Goal: Transaction & Acquisition: Obtain resource

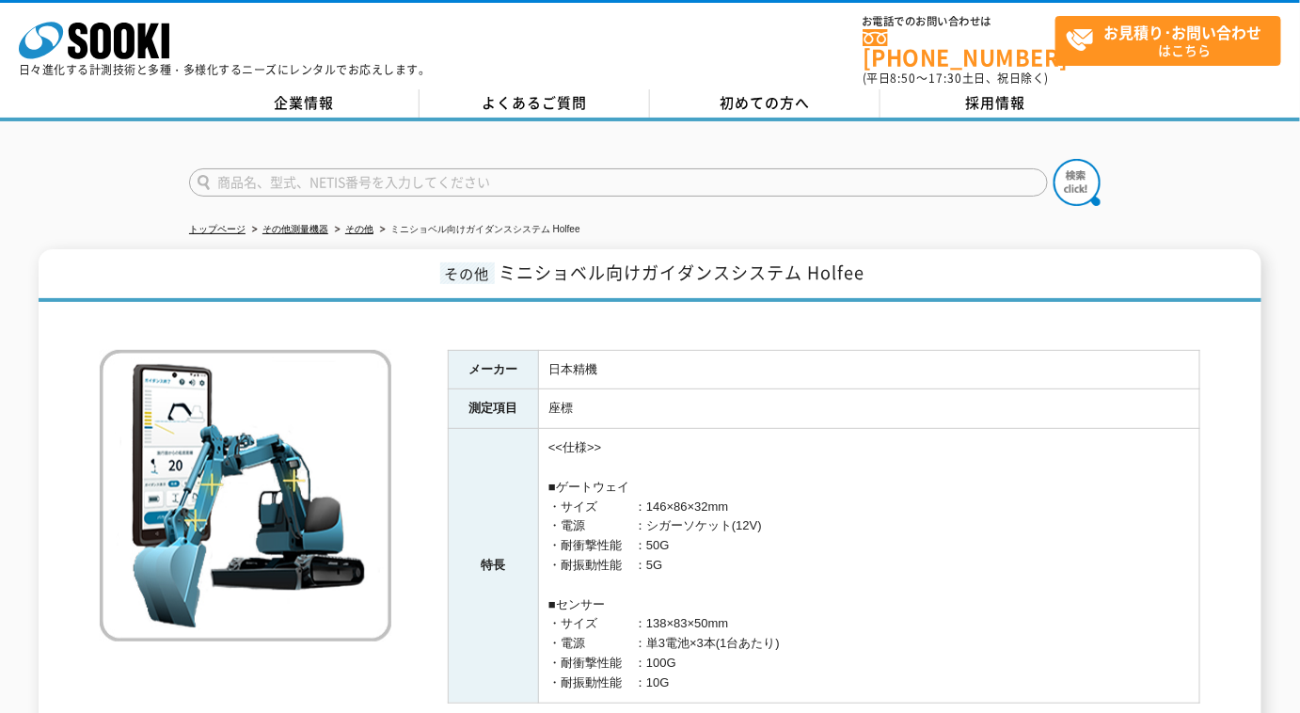
drag, startPoint x: 440, startPoint y: 171, endPoint x: 459, endPoint y: 171, distance: 18.8
click at [441, 171] on input "text" at bounding box center [618, 182] width 859 height 28
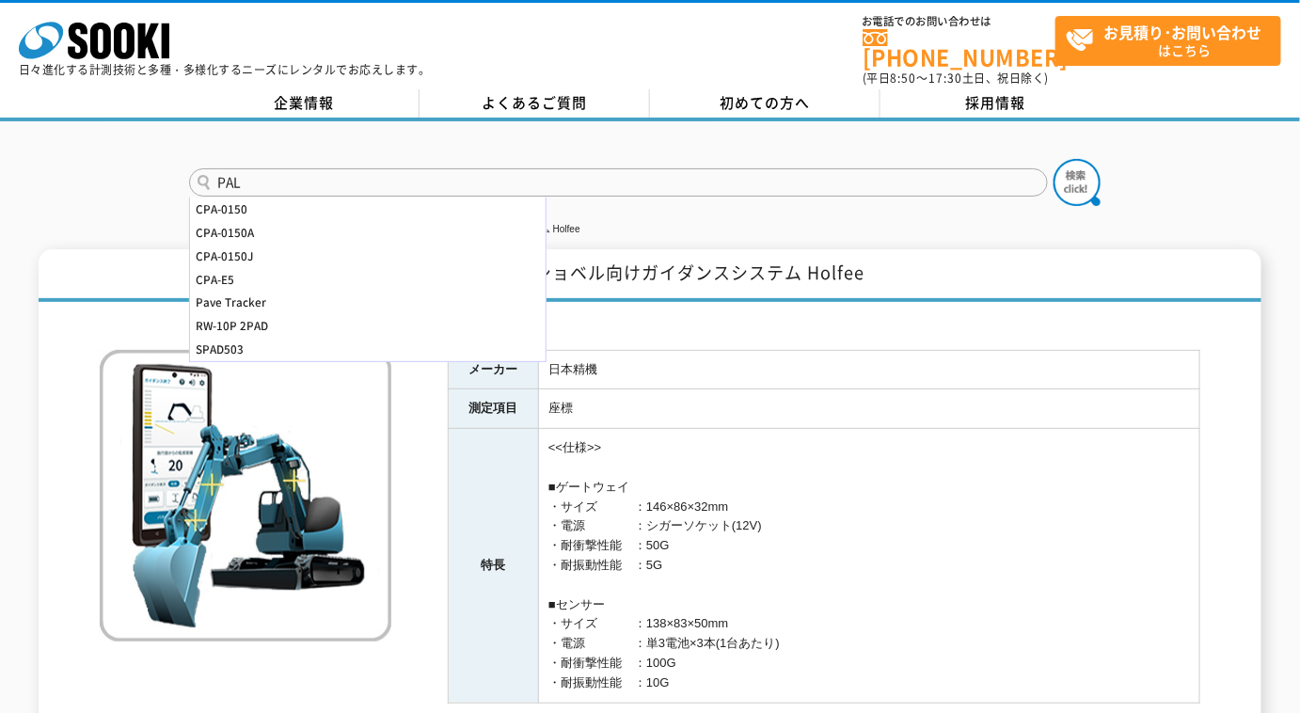
type input "PAL"
click at [1053, 159] on button at bounding box center [1076, 182] width 47 height 47
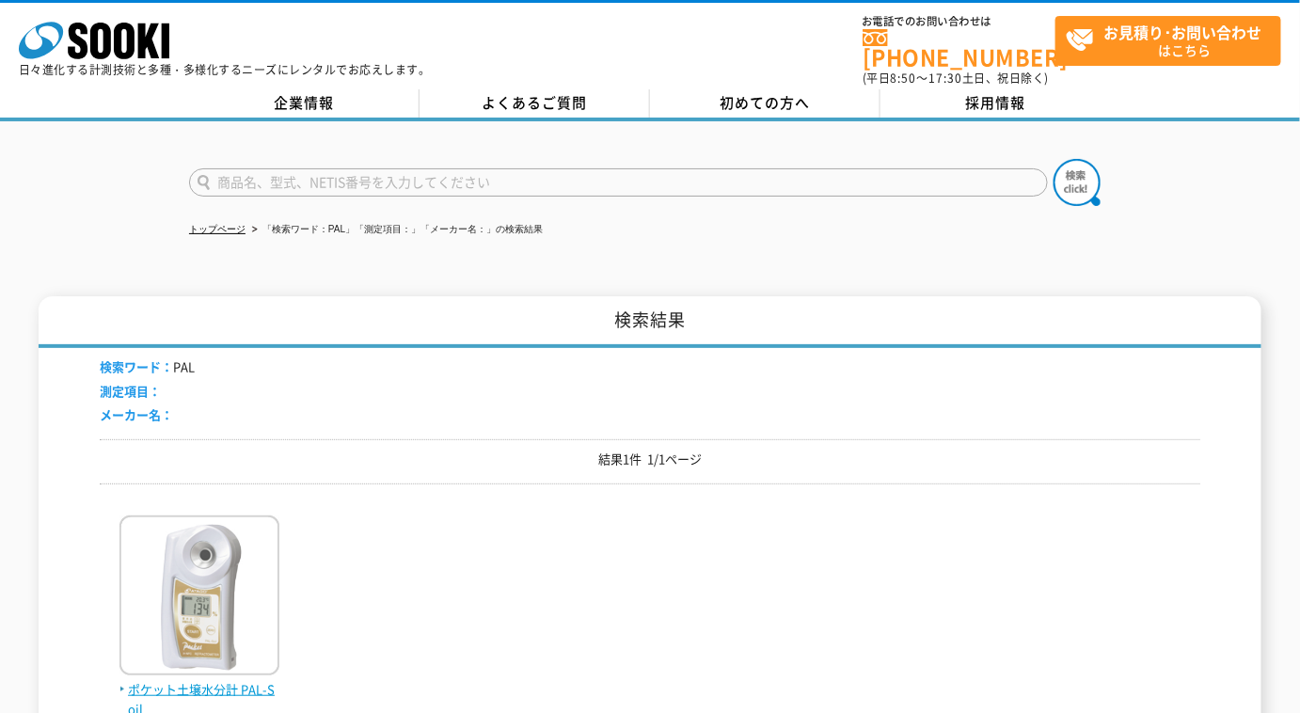
click at [211, 516] on img at bounding box center [199, 597] width 160 height 165
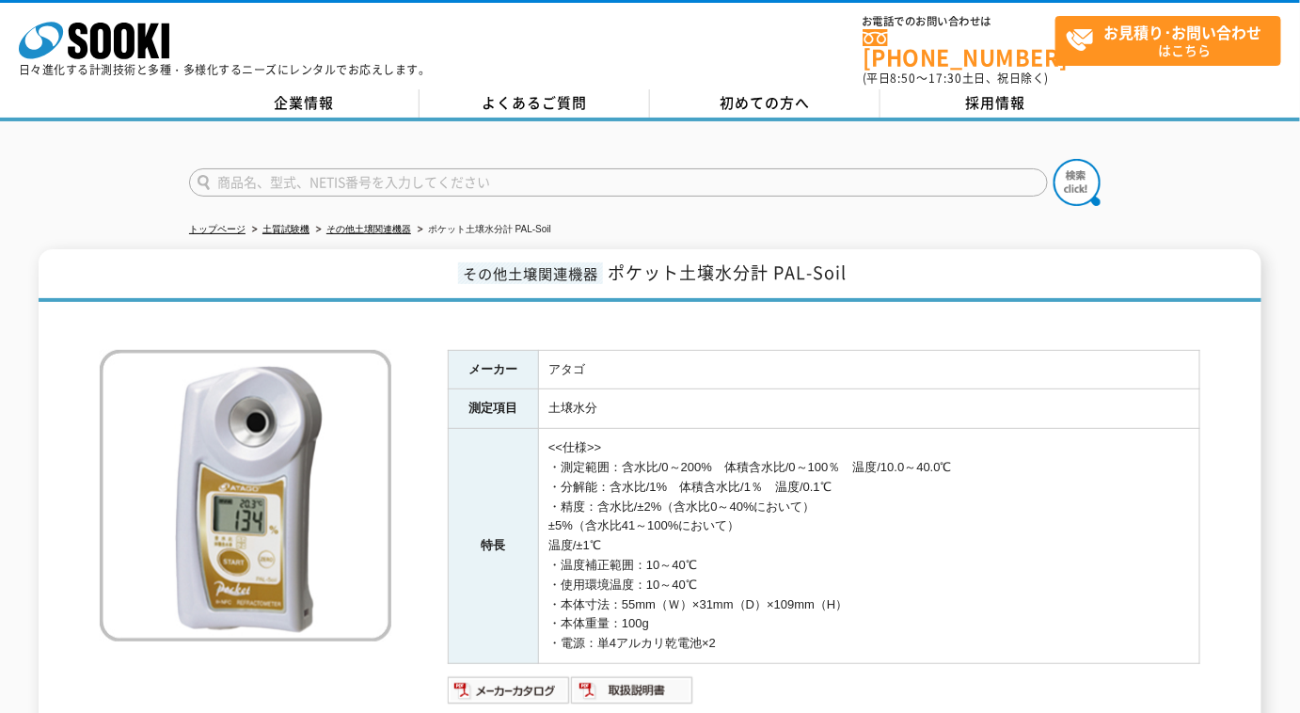
scroll to position [85, 0]
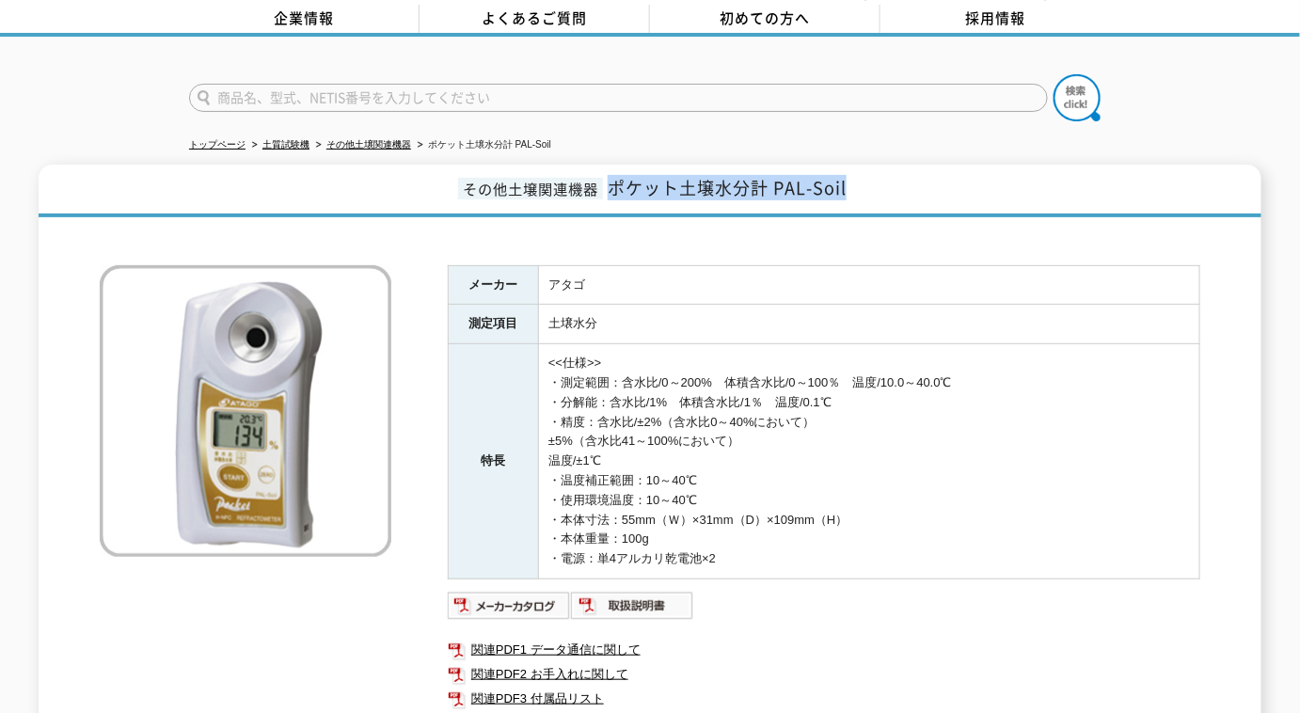
drag, startPoint x: 860, startPoint y: 177, endPoint x: 614, endPoint y: 197, distance: 247.2
click at [614, 197] on h1 "その他土壌関連機器 ポケット土壌水分計 PAL-Soil" at bounding box center [650, 191] width 1222 height 53
copy span "ポケット土壌水分計 PAL-Soil"
